Goal: Understand process/instructions

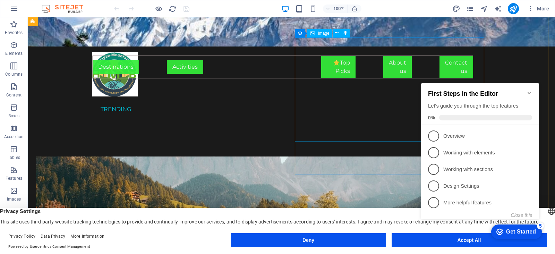
scroll to position [260, 0]
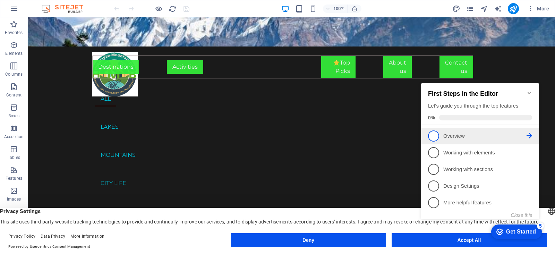
click at [435, 133] on span "1" at bounding box center [433, 135] width 11 height 11
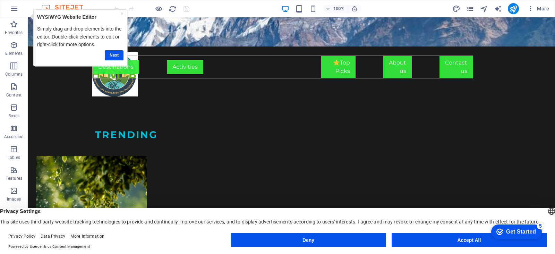
scroll to position [1744, 0]
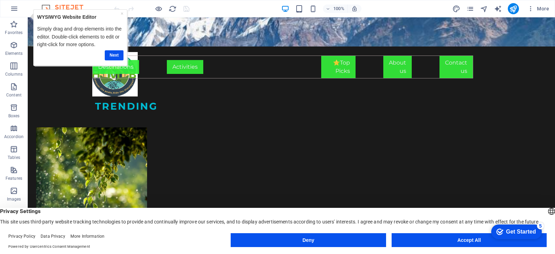
drag, startPoint x: 551, startPoint y: 35, endPoint x: 49, endPoint y: 19, distance: 503.0
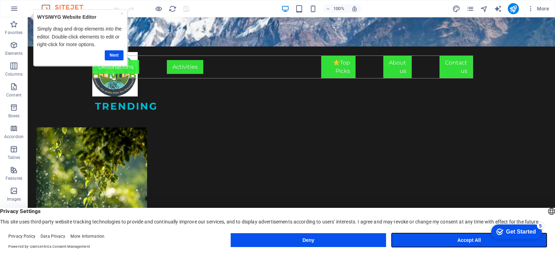
click at [473, 242] on button "Accept All" at bounding box center [468, 240] width 155 height 14
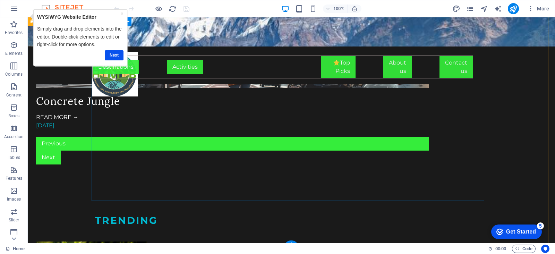
scroll to position [1571, 0]
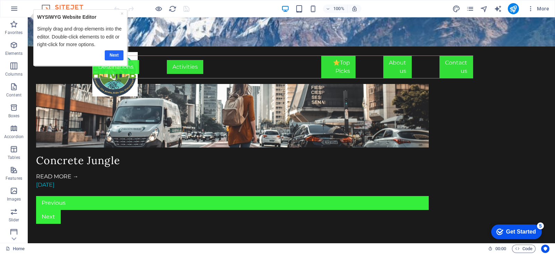
click at [113, 54] on link "Next" at bounding box center [113, 55] width 19 height 10
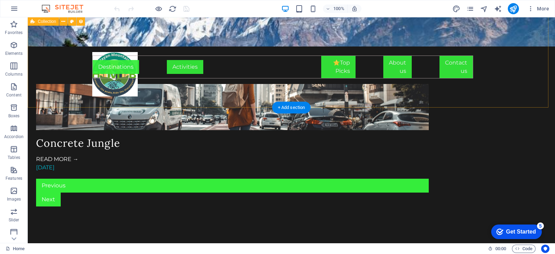
scroll to position [1658, 0]
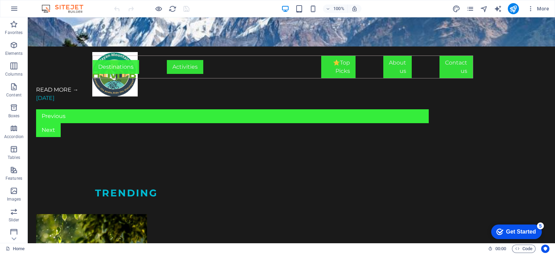
click at [514, 234] on div "Get Started" at bounding box center [521, 232] width 30 height 6
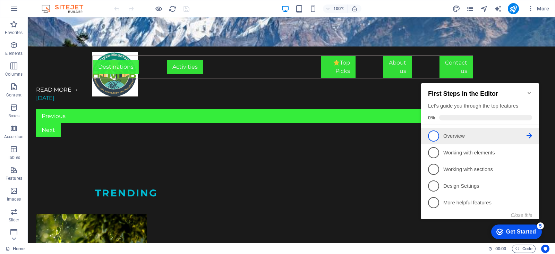
click at [434, 136] on span "1" at bounding box center [433, 135] width 11 height 11
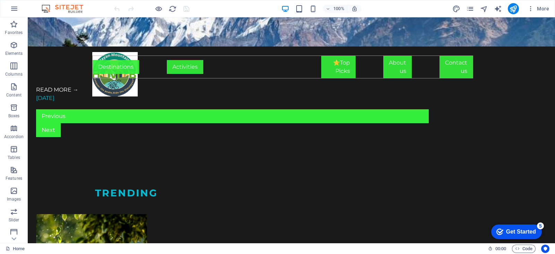
click at [519, 230] on div "Get Started" at bounding box center [521, 232] width 30 height 6
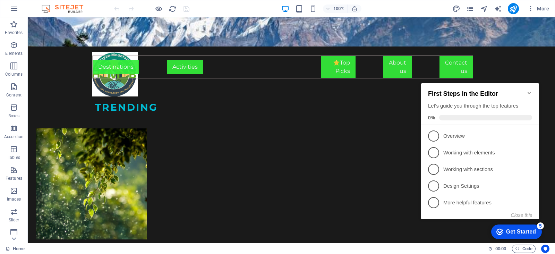
scroll to position [1744, 0]
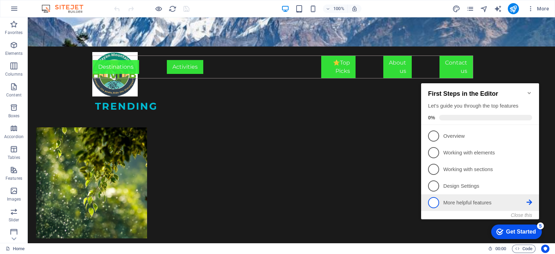
click at [473, 203] on p "More helpful features - incomplete" at bounding box center [484, 202] width 83 height 7
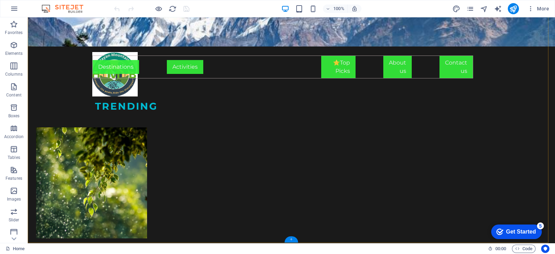
click at [291, 236] on div "+" at bounding box center [291, 239] width 14 height 6
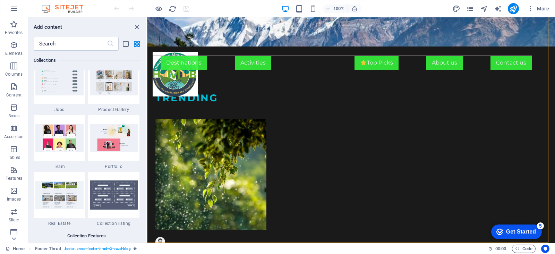
scroll to position [6428, 0]
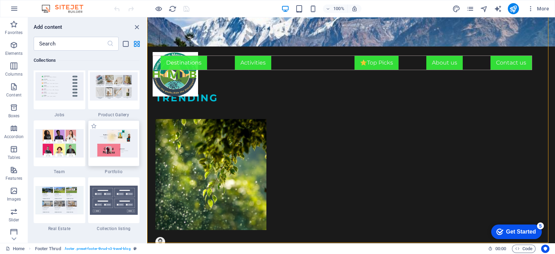
click at [117, 148] on img at bounding box center [114, 143] width 48 height 28
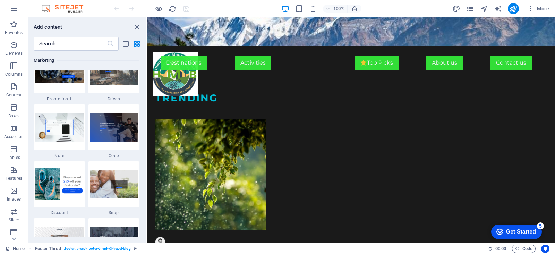
scroll to position [6125, 0]
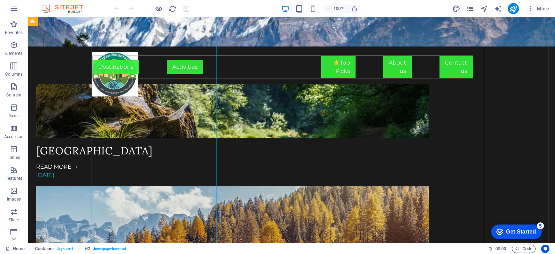
scroll to position [1213, 0]
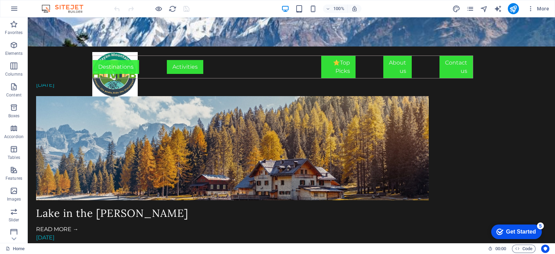
click at [514, 232] on div "Get Started" at bounding box center [521, 232] width 30 height 6
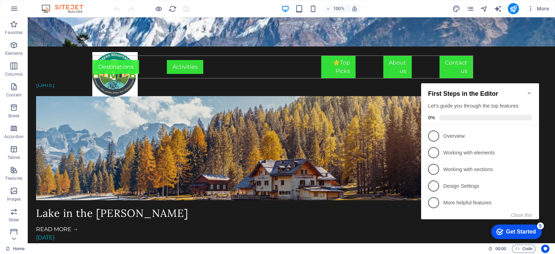
click at [470, 184] on p "Design Settings - incomplete" at bounding box center [484, 185] width 83 height 7
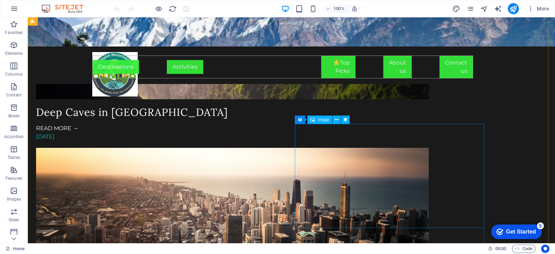
scroll to position [910, 0]
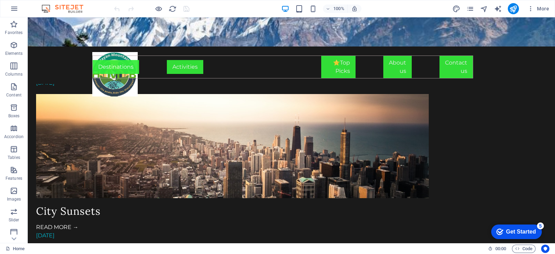
click at [532, 229] on div "Get Started" at bounding box center [521, 232] width 30 height 6
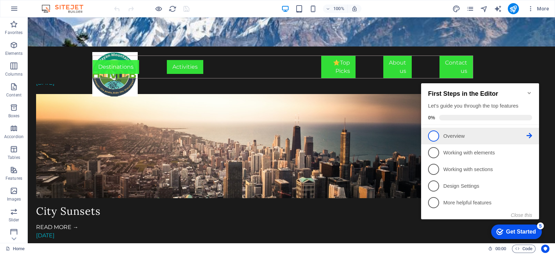
click at [454, 134] on p "Overview - incomplete" at bounding box center [484, 135] width 83 height 7
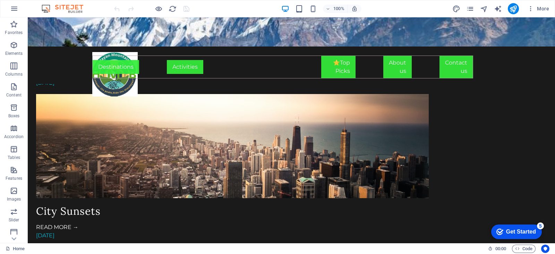
scroll to position [0, 0]
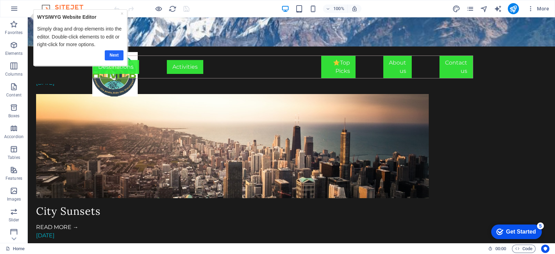
click at [115, 53] on link "Next" at bounding box center [113, 55] width 19 height 10
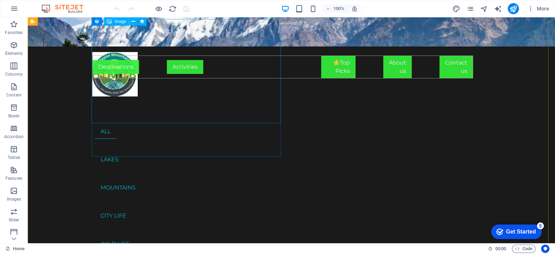
scroll to position [173, 0]
